Goal: Task Accomplishment & Management: Manage account settings

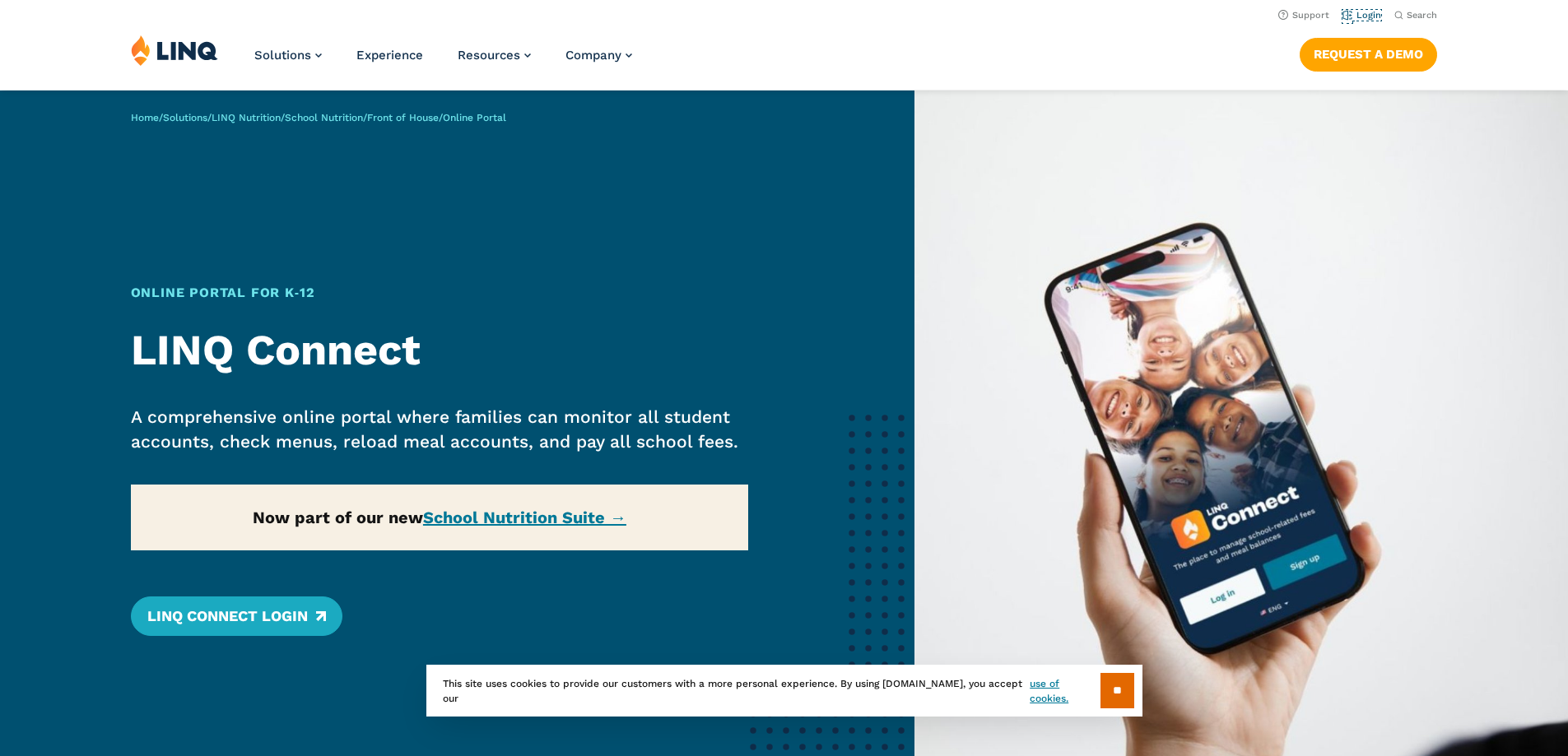
click at [1361, 15] on link "Login" at bounding box center [1361, 15] width 39 height 11
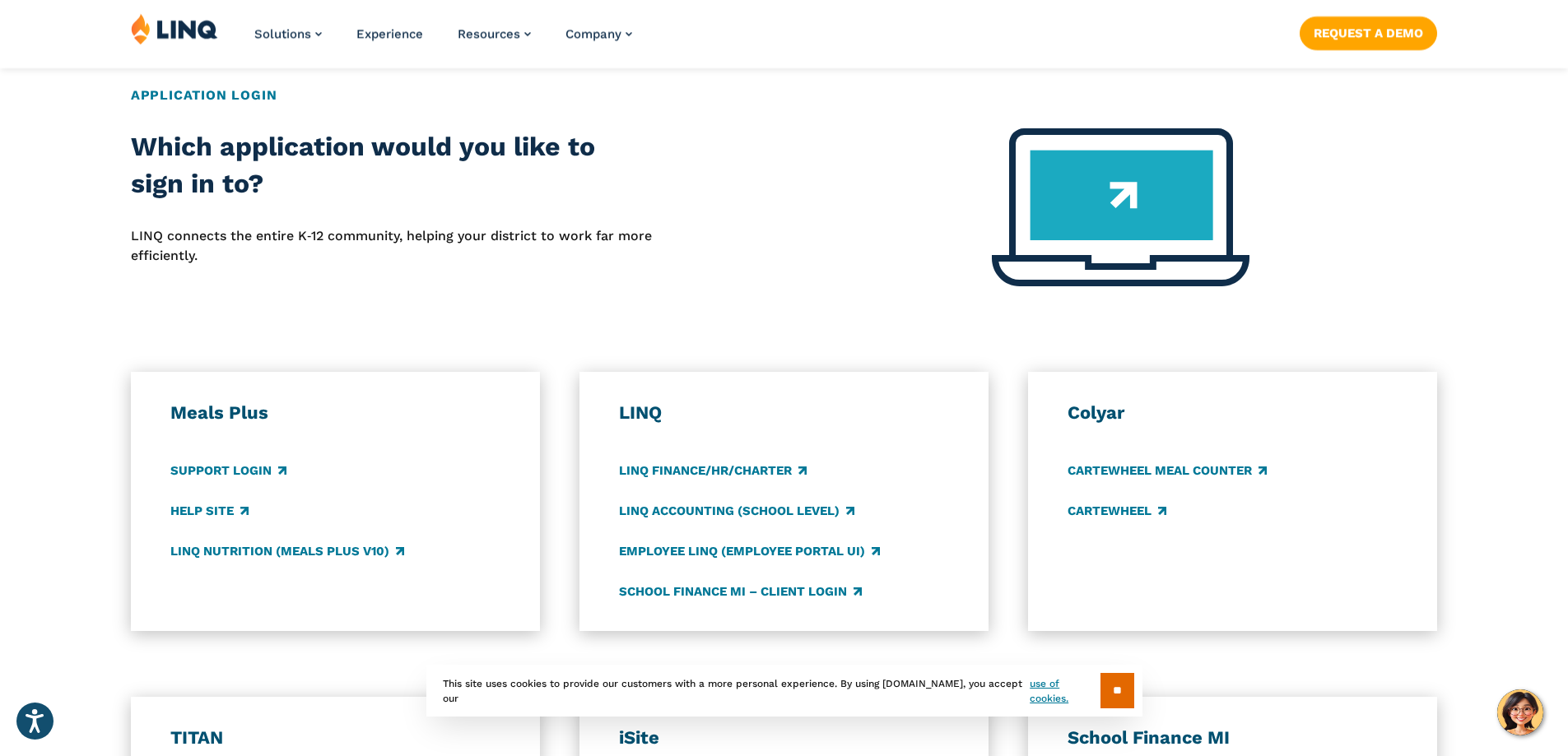
scroll to position [658, 0]
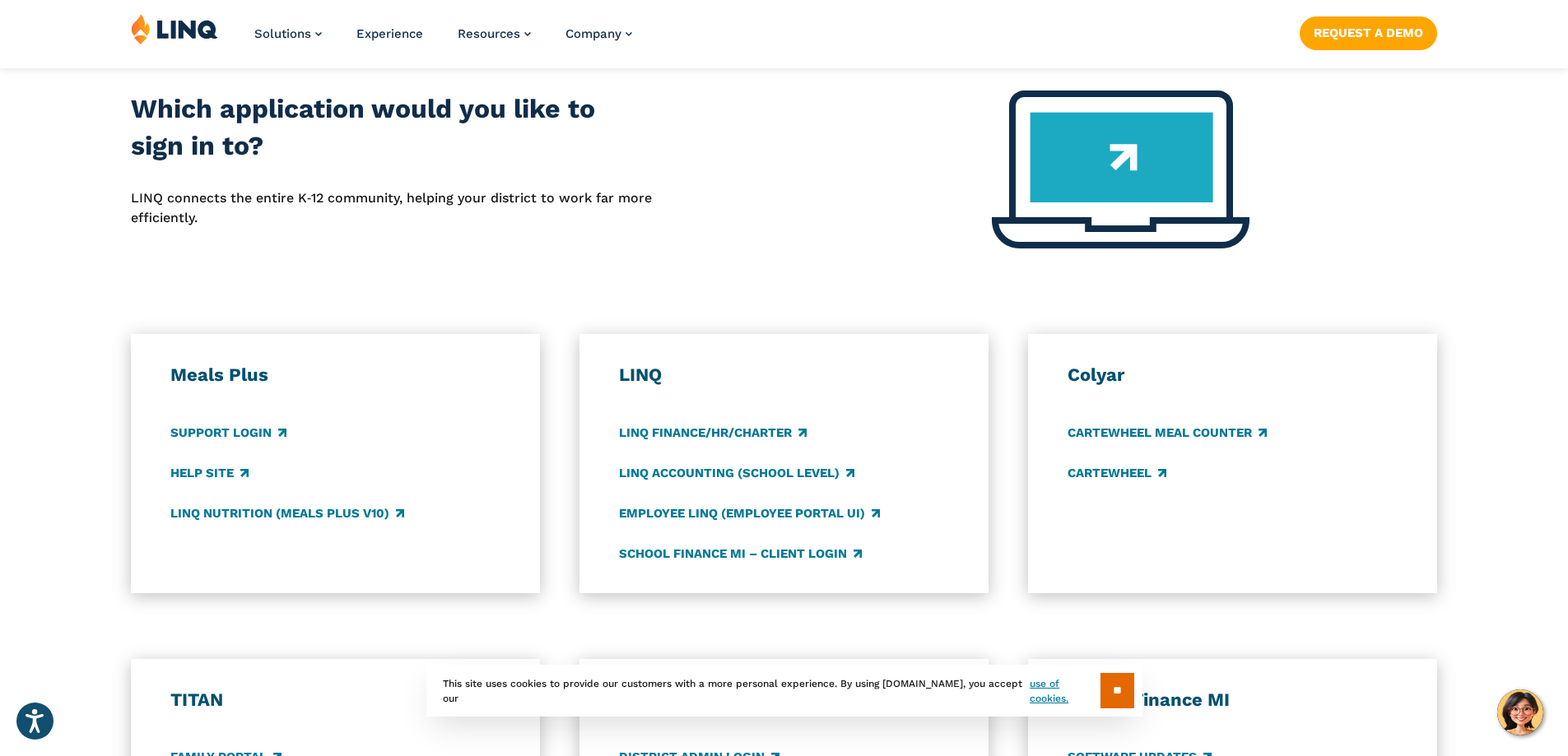
click at [1106, 692] on input "**" at bounding box center [1118, 690] width 34 height 35
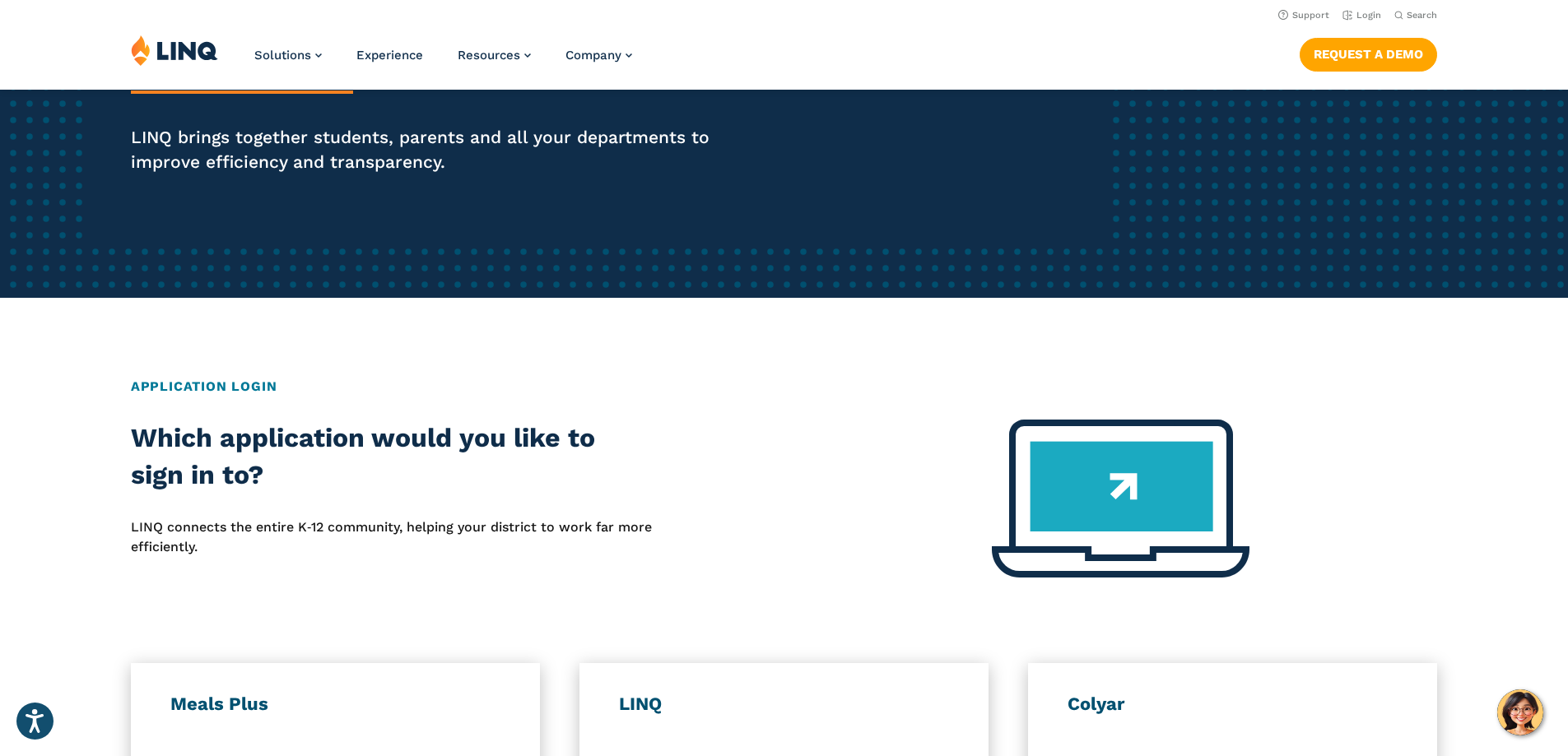
scroll to position [0, 0]
